Goal: Information Seeking & Learning: Learn about a topic

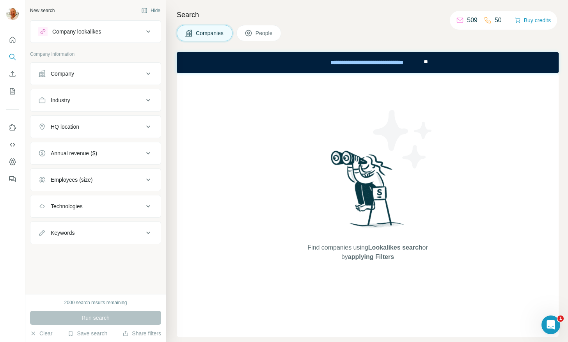
click at [147, 73] on icon at bounding box center [148, 74] width 4 height 2
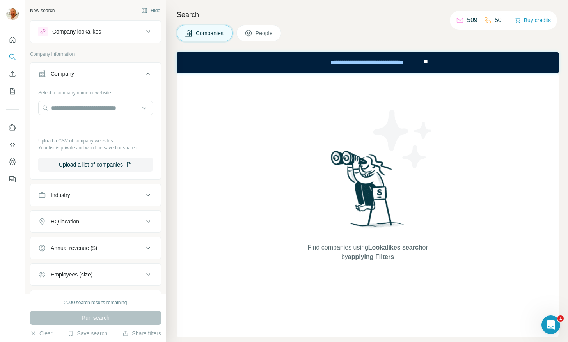
click at [147, 73] on button "Company" at bounding box center [95, 75] width 130 height 22
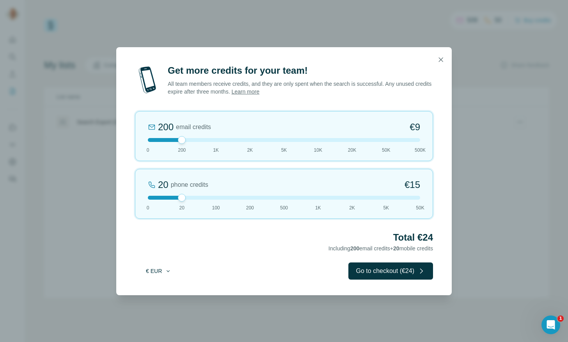
click at [163, 267] on button "€ EUR" at bounding box center [158, 271] width 36 height 14
click at [208, 249] on div "Total €24 Including 200 email credits + 20 mobile credits" at bounding box center [284, 242] width 298 height 22
drag, startPoint x: 182, startPoint y: 139, endPoint x: 185, endPoint y: 142, distance: 4.7
click at [185, 142] on div at bounding box center [182, 140] width 8 height 8
click at [378, 269] on button "Go to checkout (€24)" at bounding box center [390, 271] width 85 height 17
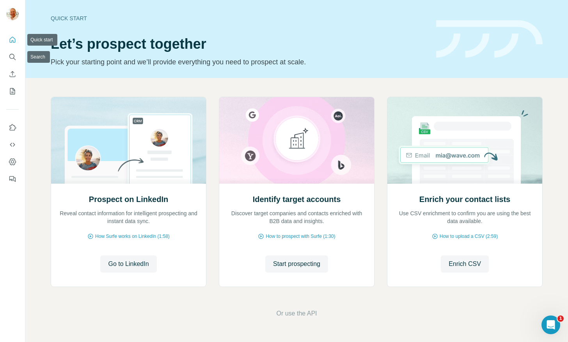
click at [12, 38] on icon "Quick start" at bounding box center [13, 40] width 8 height 8
click at [13, 127] on icon "Use Surfe on LinkedIn" at bounding box center [13, 128] width 8 height 8
click at [15, 160] on icon "Dashboard" at bounding box center [13, 162] width 8 height 8
click at [14, 65] on nav at bounding box center [12, 66] width 12 height 66
click at [11, 59] on icon "Search" at bounding box center [13, 57] width 8 height 8
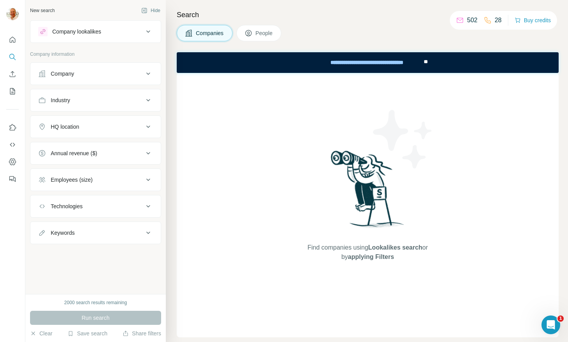
click at [90, 124] on div "HQ location" at bounding box center [90, 127] width 105 height 8
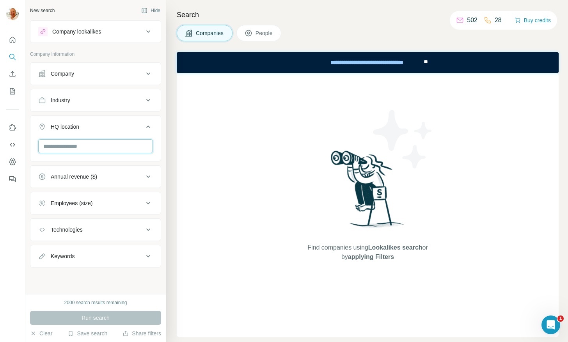
click at [79, 139] on input "text" at bounding box center [95, 146] width 115 height 14
type input "*****"
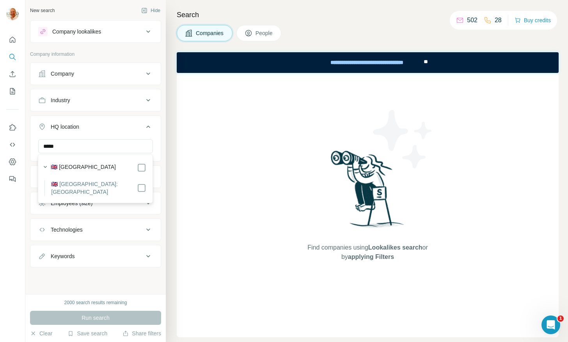
click at [88, 183] on label "🇬🇧 United Kingdom: Leeds" at bounding box center [94, 188] width 86 height 16
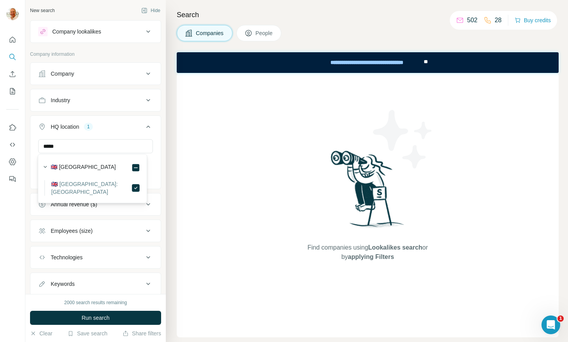
click at [219, 214] on div "Find companies using Lookalikes search or by applying Filters" at bounding box center [368, 205] width 382 height 265
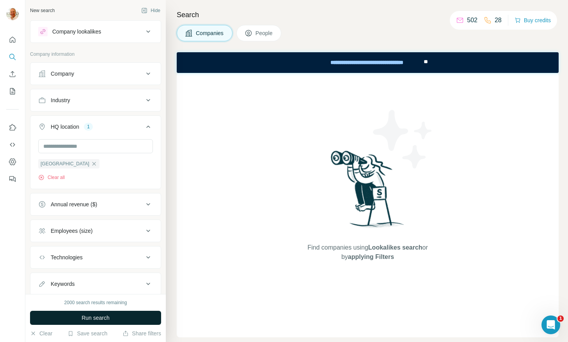
click at [86, 316] on span "Run search" at bounding box center [96, 318] width 28 height 8
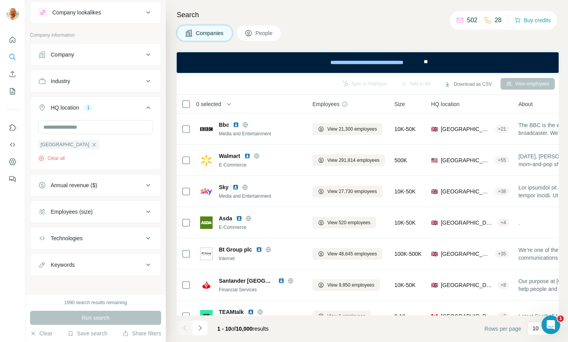
scroll to position [20, 0]
click at [77, 213] on div "Employees (size)" at bounding box center [72, 212] width 42 height 8
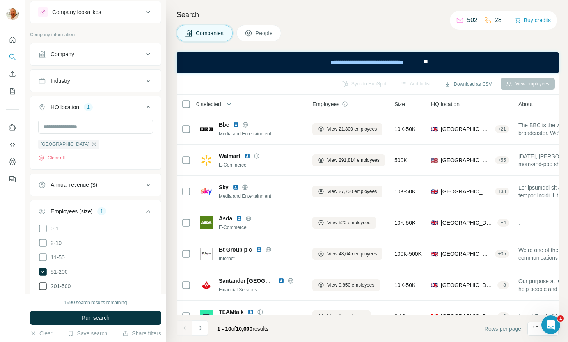
click at [51, 284] on span "201-500" at bounding box center [59, 286] width 23 height 8
click at [77, 318] on button "Run search" at bounding box center [95, 318] width 131 height 14
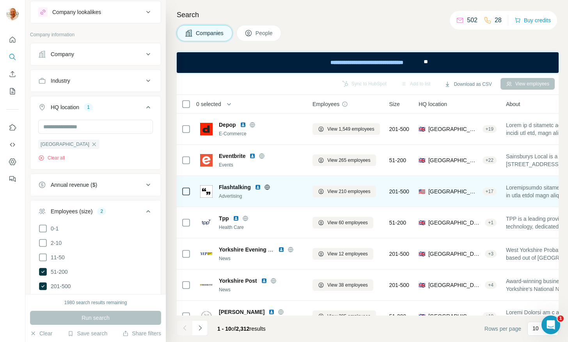
scroll to position [7, 0]
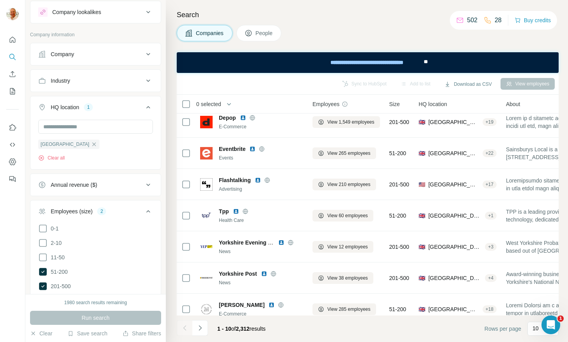
click at [528, 86] on div "View employees" at bounding box center [528, 84] width 54 height 12
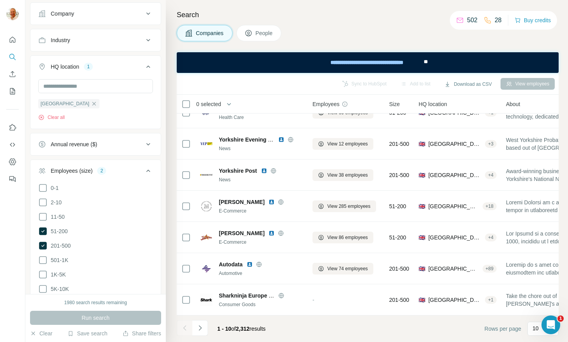
scroll to position [0, 0]
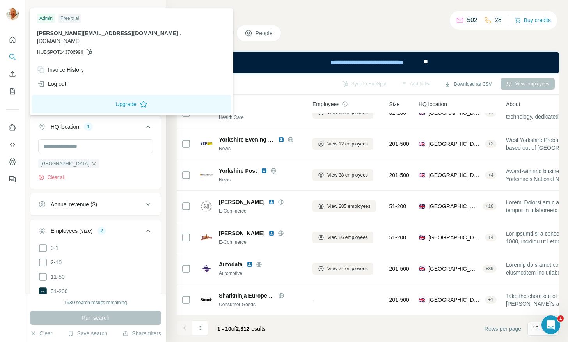
click at [14, 11] on img at bounding box center [12, 14] width 12 height 12
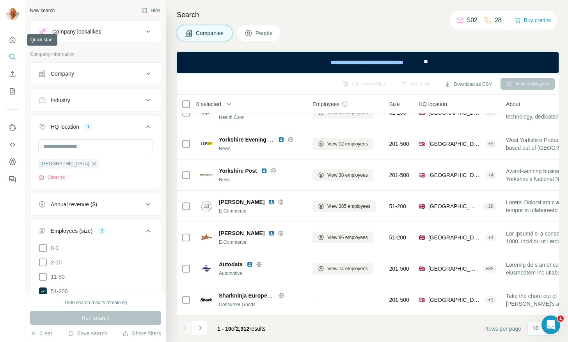
drag, startPoint x: 11, startPoint y: 43, endPoint x: 296, endPoint y: 16, distance: 286.0
click at [296, 16] on h4 "Search" at bounding box center [368, 14] width 382 height 11
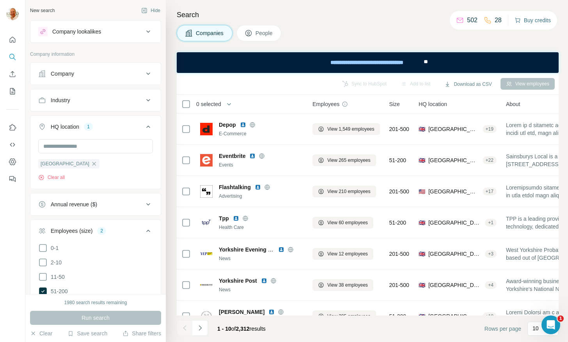
click at [542, 21] on button "Buy credits" at bounding box center [533, 20] width 36 height 11
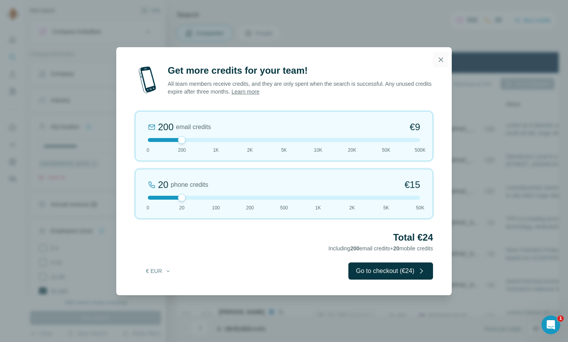
click at [444, 59] on icon "button" at bounding box center [441, 60] width 8 height 8
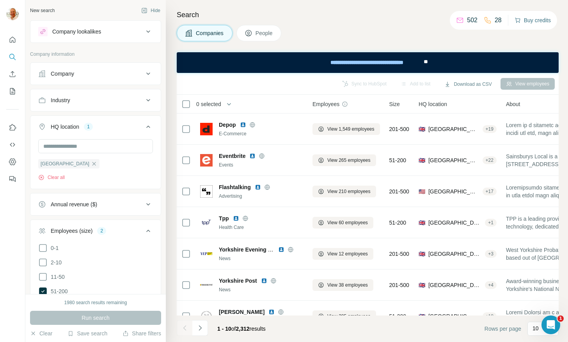
click at [531, 18] on button "Buy credits" at bounding box center [533, 20] width 36 height 11
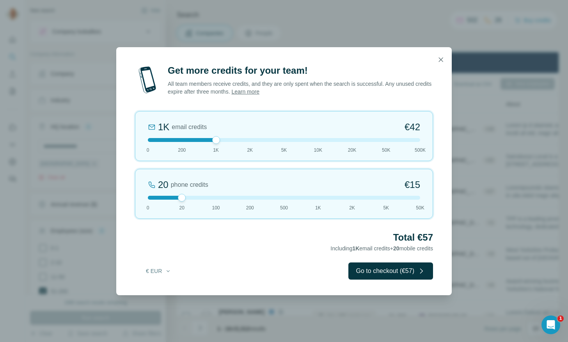
drag, startPoint x: 181, startPoint y: 142, endPoint x: 228, endPoint y: 130, distance: 48.6
click at [228, 130] on div "1K email credits €42 0 200 1K 2K 5K 10K 20K 50K 500K" at bounding box center [284, 136] width 298 height 50
click at [285, 140] on div at bounding box center [284, 140] width 272 height 4
click at [215, 141] on div at bounding box center [284, 140] width 272 height 4
click at [437, 57] on icon "button" at bounding box center [441, 60] width 8 height 8
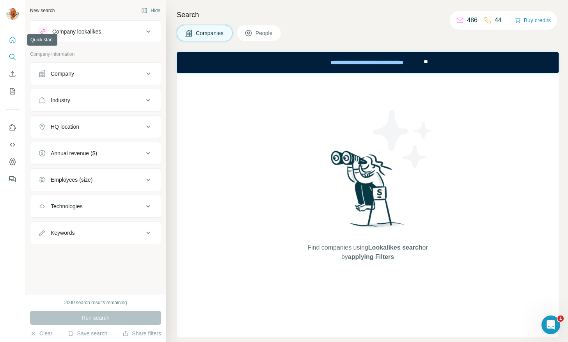
click at [12, 42] on icon "Quick start" at bounding box center [13, 40] width 6 height 6
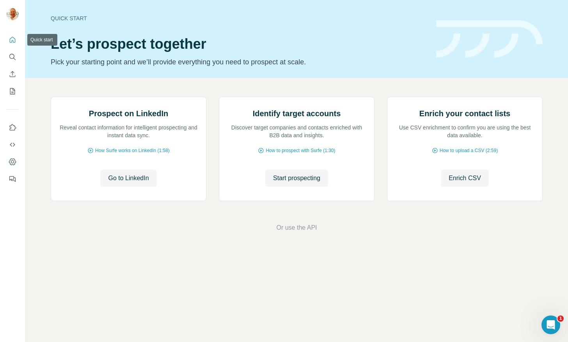
click at [12, 36] on icon "Quick start" at bounding box center [13, 40] width 8 height 8
click at [11, 55] on icon "Search" at bounding box center [13, 57] width 8 height 8
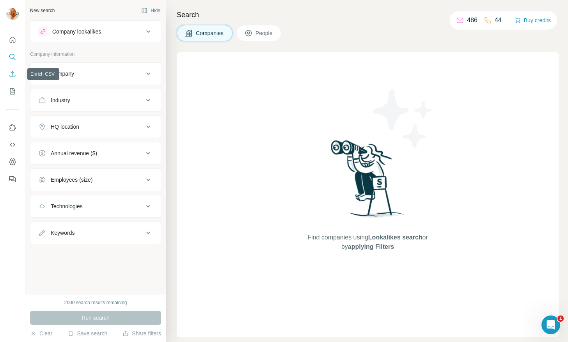
click at [12, 77] on icon "Enrich CSV" at bounding box center [13, 74] width 8 height 8
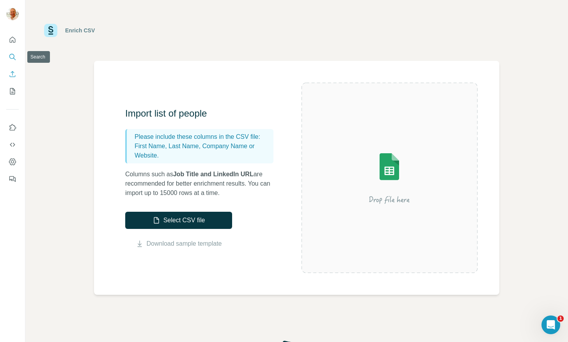
click at [10, 52] on button "Search" at bounding box center [12, 57] width 12 height 14
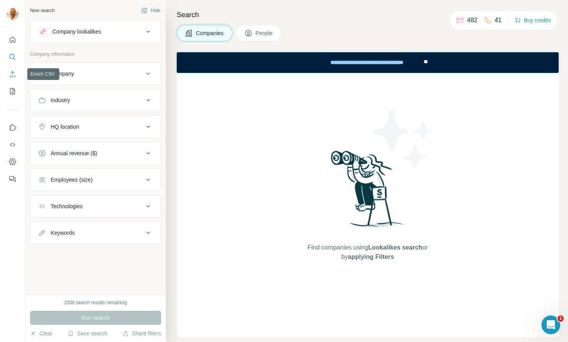
click at [11, 76] on icon "Enrich CSV" at bounding box center [13, 74] width 6 height 6
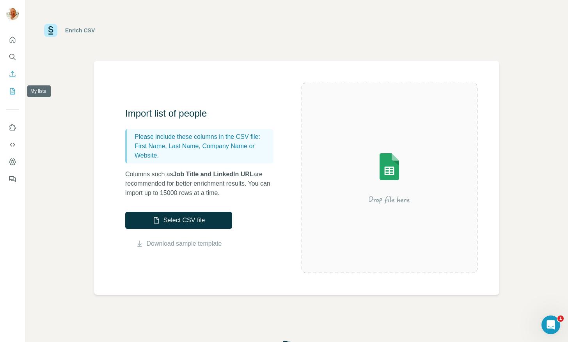
click at [11, 88] on icon "My lists" at bounding box center [13, 91] width 8 height 8
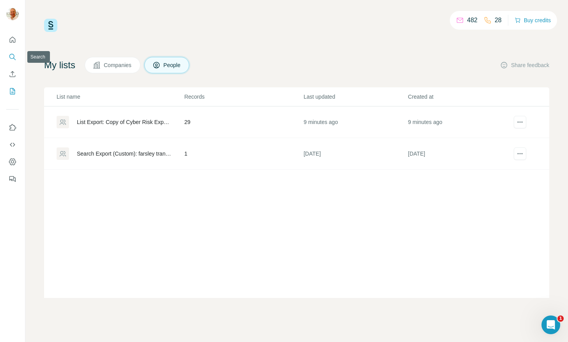
click at [11, 53] on icon "Search" at bounding box center [13, 57] width 8 height 8
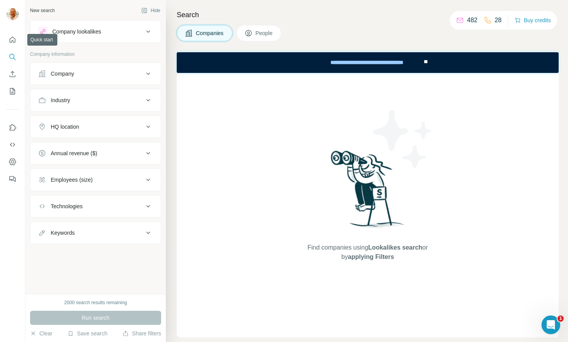
click at [5, 36] on div at bounding box center [12, 107] width 25 height 158
click at [12, 39] on icon "Quick start" at bounding box center [13, 40] width 8 height 8
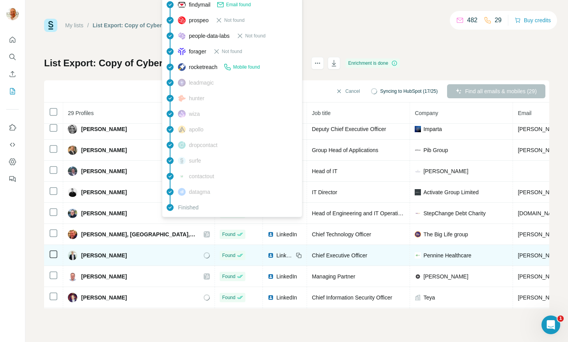
scroll to position [150, 0]
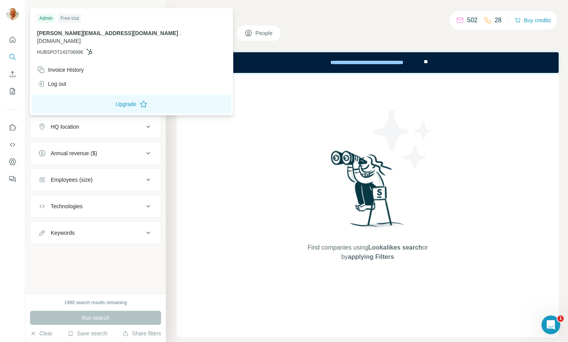
click at [15, 11] on img at bounding box center [12, 14] width 12 height 12
click at [325, 21] on div "Search Companies People Find companies using Lookalikes search or by applying F…" at bounding box center [367, 171] width 402 height 342
